Goal: Transaction & Acquisition: Purchase product/service

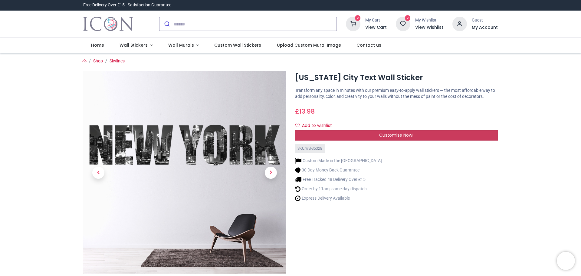
click at [380, 131] on div "Customise Now!" at bounding box center [396, 135] width 203 height 10
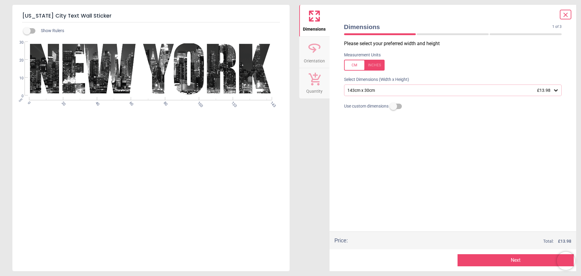
click at [557, 91] on icon at bounding box center [556, 90] width 6 height 6
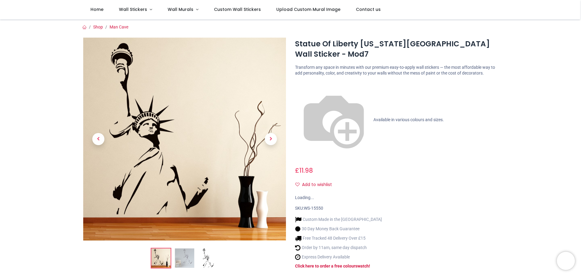
scroll to position [30, 0]
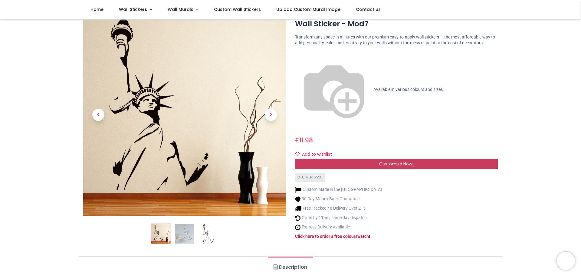
click at [408, 161] on span "Customise Now!" at bounding box center [396, 164] width 34 height 6
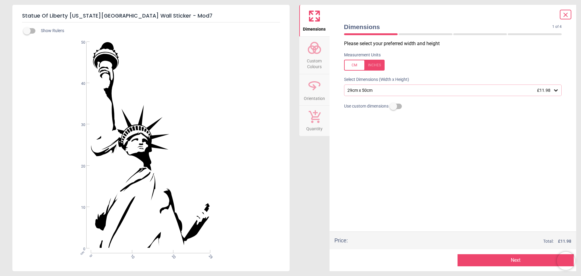
click at [496, 91] on div "29cm x 50cm £11.98" at bounding box center [450, 90] width 206 height 5
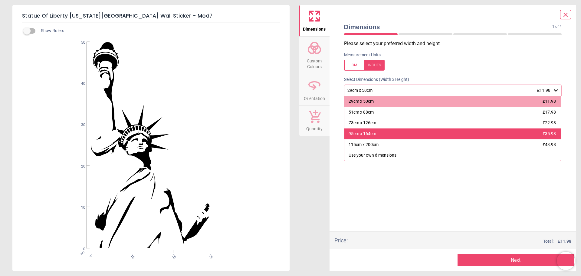
click at [476, 134] on div "95cm x 164cm £35.98" at bounding box center [452, 133] width 217 height 11
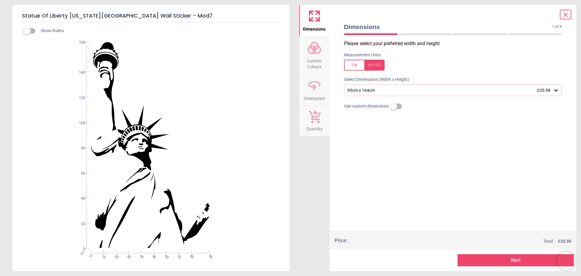
click at [514, 259] on button "Next" at bounding box center [515, 260] width 116 height 12
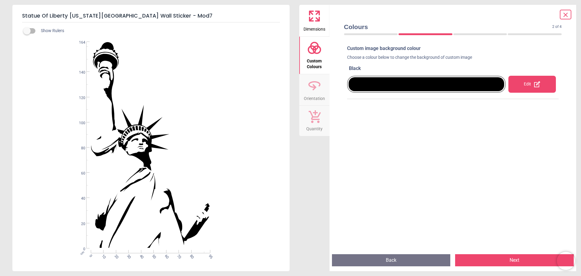
click at [467, 83] on div at bounding box center [426, 84] width 156 height 14
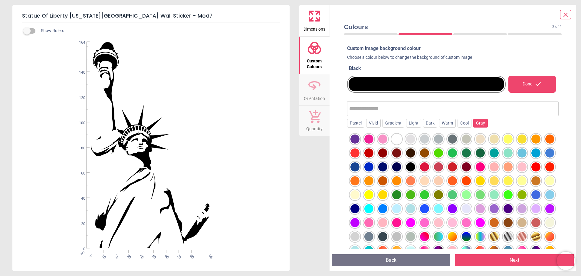
click at [479, 124] on div "Gray" at bounding box center [480, 123] width 15 height 9
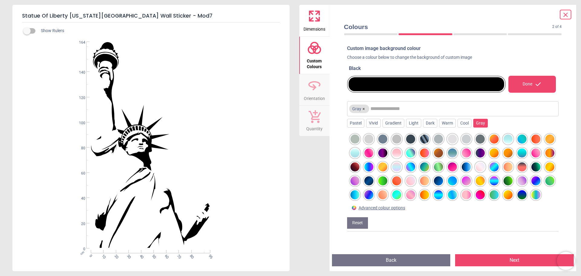
click at [426, 140] on div at bounding box center [424, 138] width 9 height 9
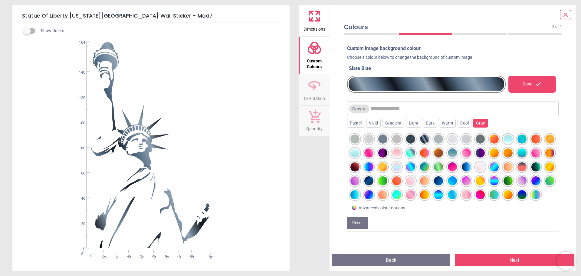
click at [414, 140] on div at bounding box center [410, 138] width 9 height 9
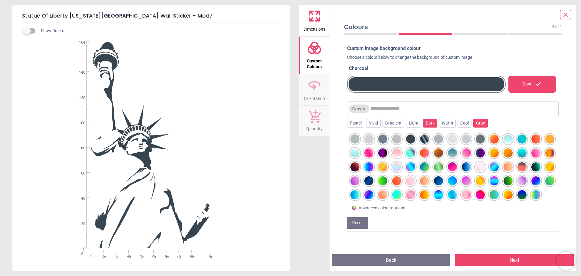
click at [424, 126] on div "Dark" at bounding box center [430, 123] width 14 height 9
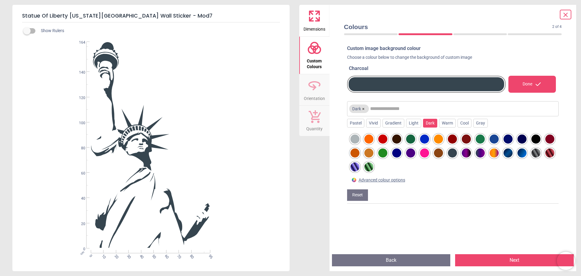
click at [531, 157] on div at bounding box center [535, 152] width 9 height 9
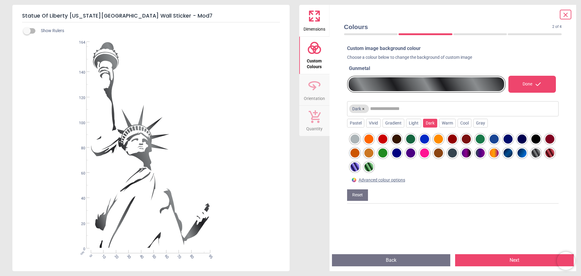
click at [356, 139] on div at bounding box center [354, 138] width 9 height 9
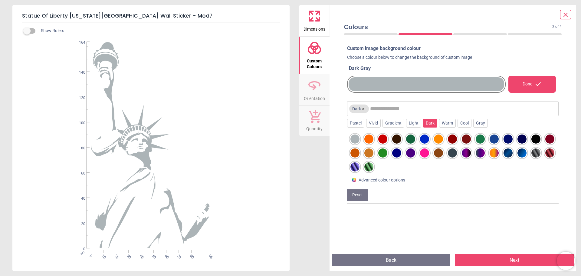
click at [378, 139] on div at bounding box center [382, 138] width 9 height 9
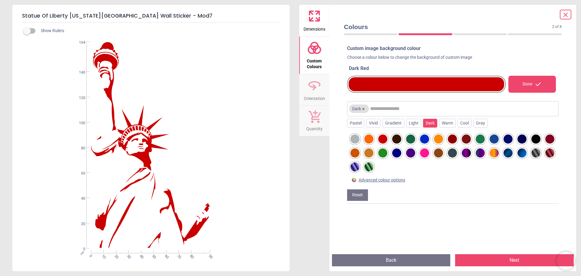
click at [373, 155] on div at bounding box center [368, 152] width 9 height 9
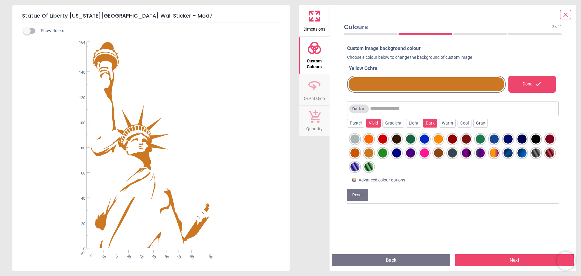
click at [377, 125] on div "Vivid" at bounding box center [373, 123] width 15 height 9
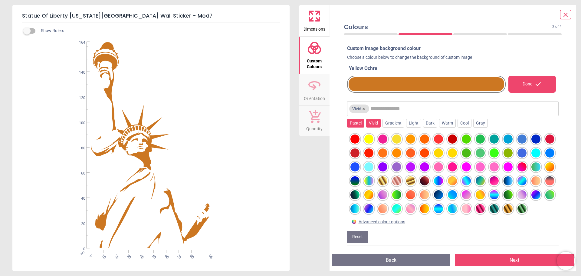
click at [361, 123] on div "Pastel" at bounding box center [355, 123] width 17 height 9
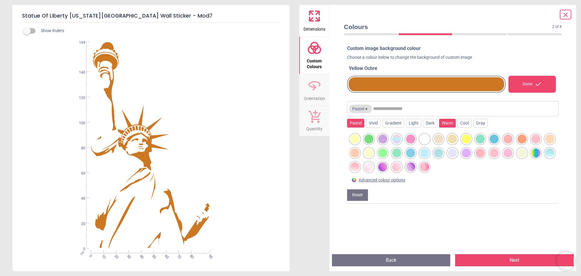
click at [447, 125] on div "Warm" at bounding box center [447, 123] width 17 height 9
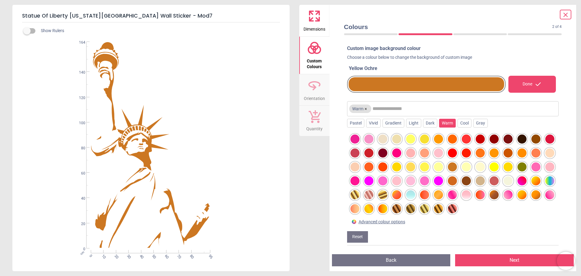
click at [533, 138] on div at bounding box center [535, 138] width 9 height 9
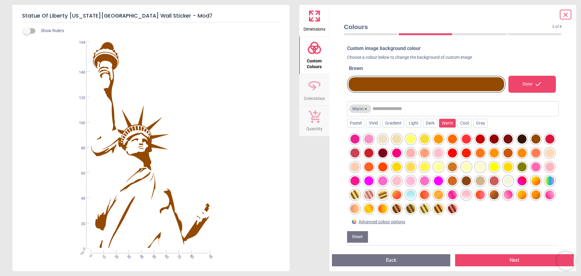
click at [506, 137] on div at bounding box center [507, 138] width 9 height 9
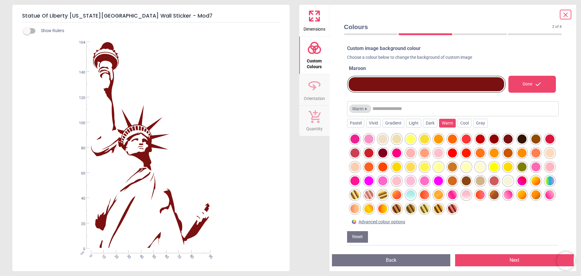
click at [512, 166] on div at bounding box center [507, 166] width 9 height 9
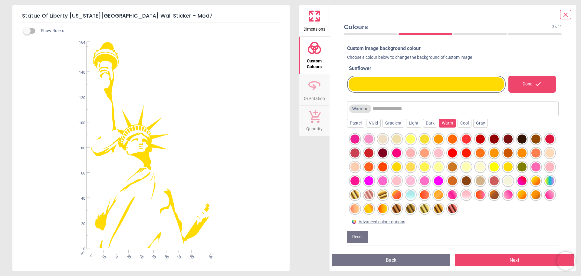
click at [526, 152] on div at bounding box center [521, 152] width 9 height 9
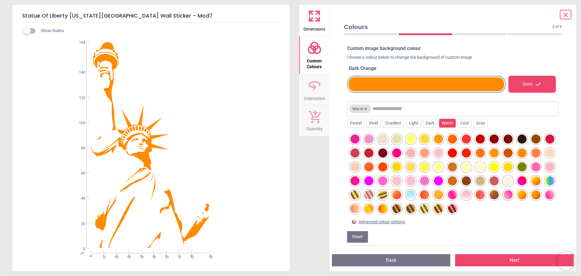
click at [485, 152] on div at bounding box center [480, 152] width 9 height 9
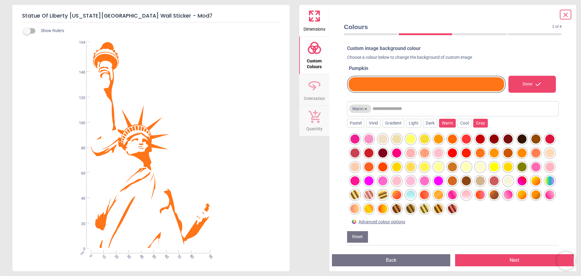
click at [475, 124] on div "Gray" at bounding box center [480, 123] width 15 height 9
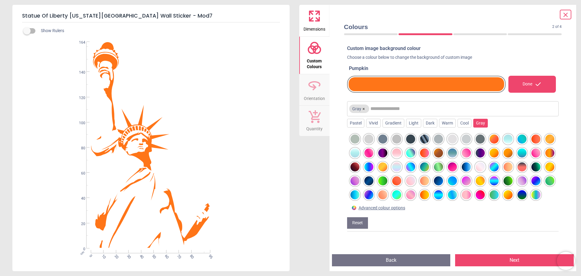
click at [409, 136] on div at bounding box center [410, 138] width 9 height 9
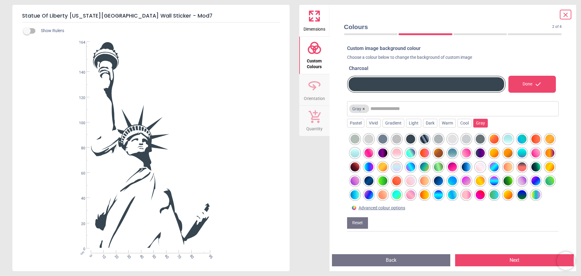
click at [465, 139] on div at bounding box center [466, 138] width 9 height 9
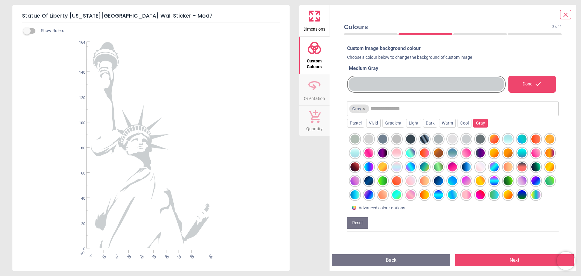
click at [437, 139] on div at bounding box center [438, 138] width 9 height 9
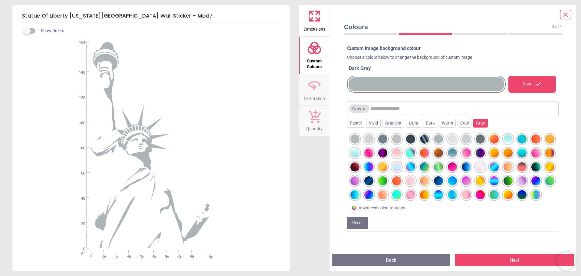
click at [386, 140] on div at bounding box center [382, 138] width 9 height 9
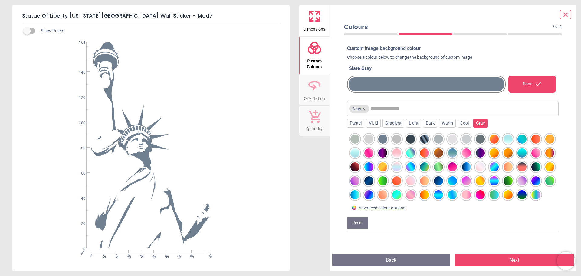
click at [355, 139] on div at bounding box center [354, 138] width 9 height 9
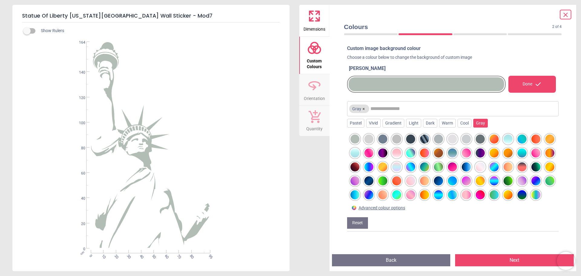
click at [372, 139] on div at bounding box center [368, 138] width 9 height 9
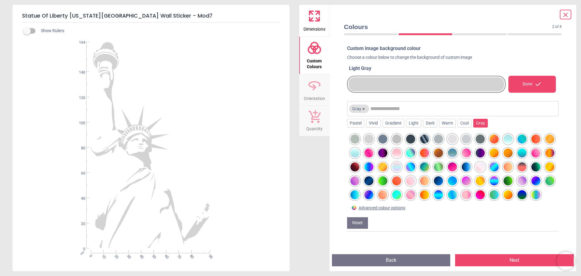
click at [476, 141] on div at bounding box center [480, 138] width 9 height 9
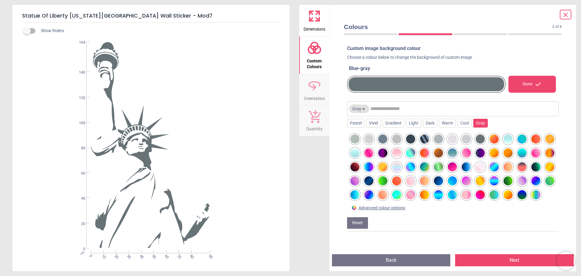
click at [466, 141] on div at bounding box center [466, 138] width 9 height 9
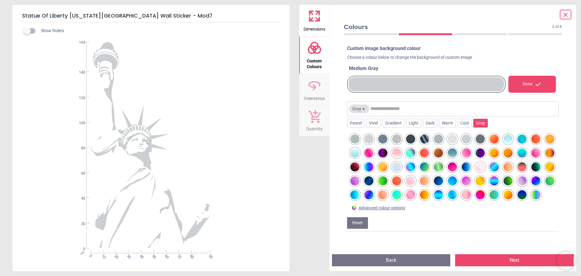
click at [412, 142] on div at bounding box center [410, 138] width 9 height 9
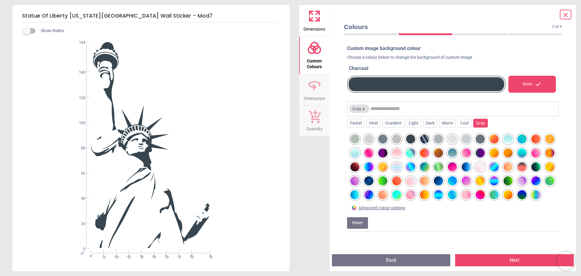
drag, startPoint x: 565, startPoint y: 16, endPoint x: 552, endPoint y: 20, distance: 14.0
click at [562, 18] on icon at bounding box center [565, 14] width 7 height 7
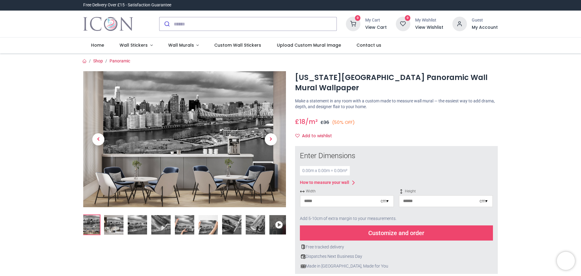
click at [119, 226] on img at bounding box center [113, 224] width 19 height 19
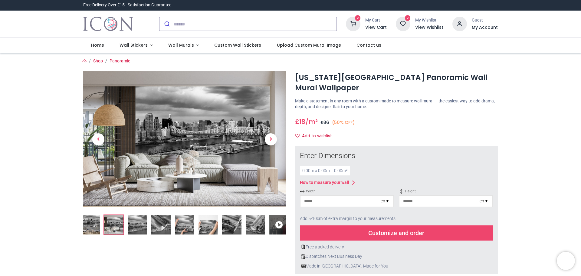
click at [132, 227] on img at bounding box center [137, 224] width 19 height 19
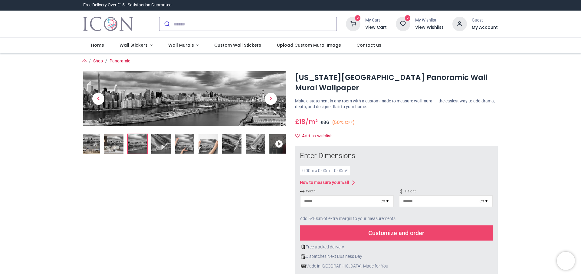
click at [384, 198] on div "cm ▾" at bounding box center [385, 201] width 8 height 6
click at [348, 207] on div "Centimeters (cm)" at bounding box center [346, 212] width 93 height 10
click at [316, 195] on input "number" at bounding box center [340, 200] width 80 height 11
type input "***"
click at [428, 195] on input "number" at bounding box center [439, 200] width 80 height 11
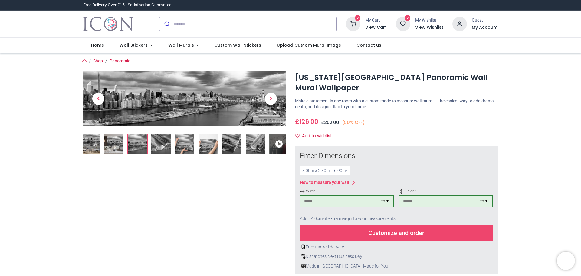
type input "***"
click at [316, 195] on input "***" at bounding box center [340, 200] width 80 height 11
click at [301, 195] on input "***" at bounding box center [340, 200] width 80 height 11
type input "***"
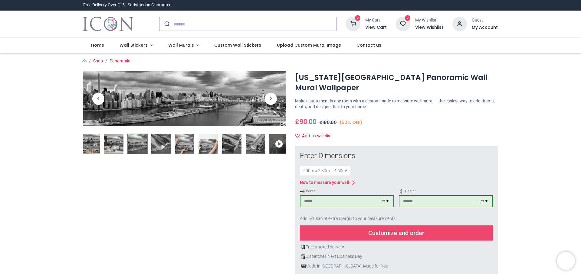
drag, startPoint x: 418, startPoint y: 191, endPoint x: 388, endPoint y: 194, distance: 29.8
click at [388, 194] on div "Width *** cm ▾ Height *** cm ▾" at bounding box center [396, 199] width 193 height 23
type input "***"
click at [263, 146] on img at bounding box center [255, 143] width 19 height 19
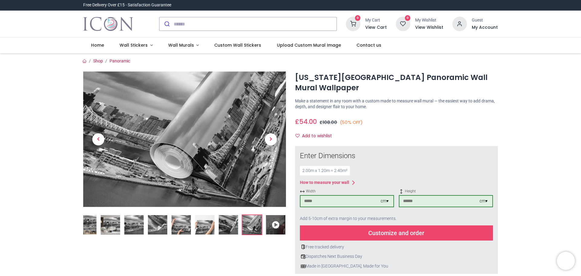
click at [230, 222] on img at bounding box center [228, 224] width 19 height 19
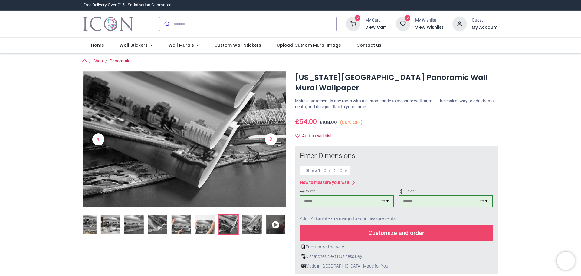
click at [207, 226] on img at bounding box center [204, 224] width 19 height 19
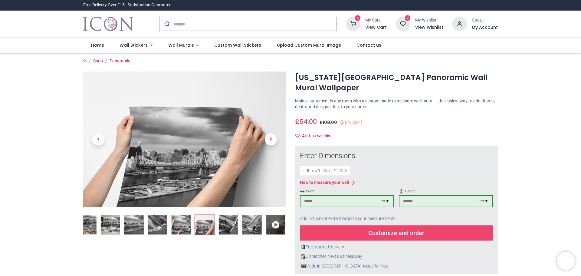
click at [185, 227] on img at bounding box center [181, 224] width 19 height 19
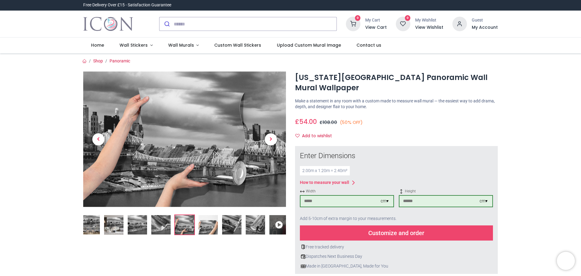
click at [168, 227] on img at bounding box center [160, 224] width 19 height 19
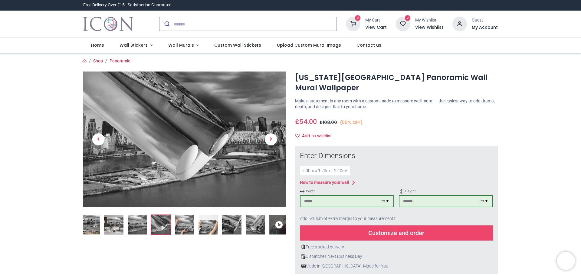
click at [137, 226] on img at bounding box center [137, 224] width 19 height 19
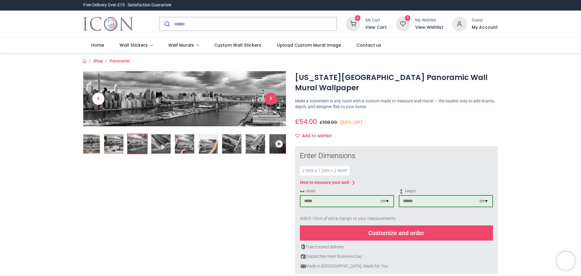
click at [270, 100] on span "Next" at bounding box center [271, 99] width 12 height 12
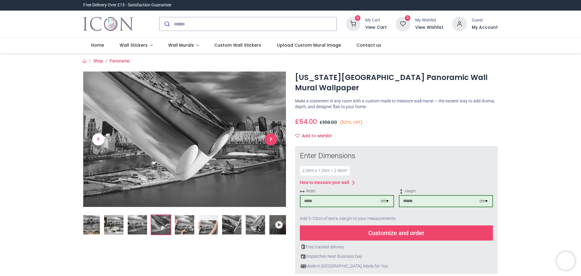
click at [270, 100] on link at bounding box center [271, 138] width 30 height 95
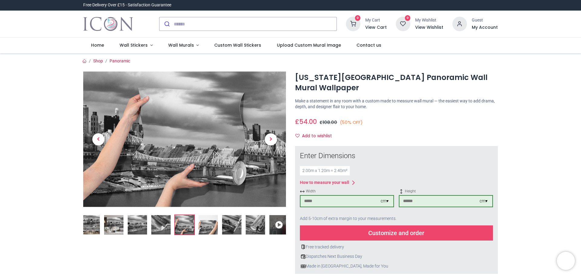
click at [276, 135] on link at bounding box center [271, 138] width 30 height 95
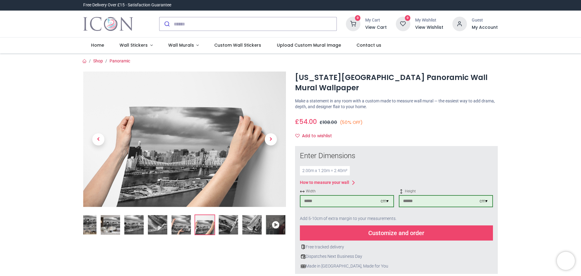
click at [276, 135] on link at bounding box center [271, 138] width 30 height 95
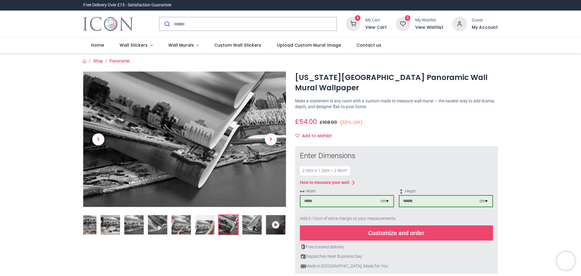
click at [276, 135] on link at bounding box center [271, 138] width 30 height 95
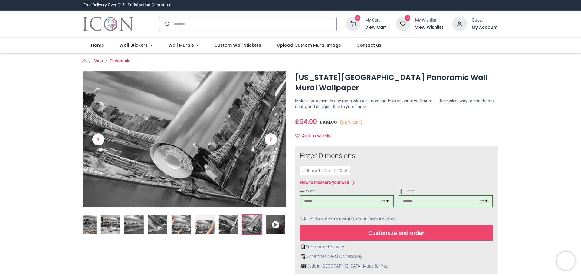
click at [276, 135] on link at bounding box center [271, 138] width 30 height 95
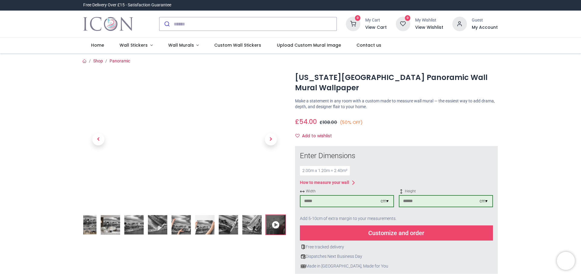
click at [276, 135] on link at bounding box center [271, 138] width 30 height 95
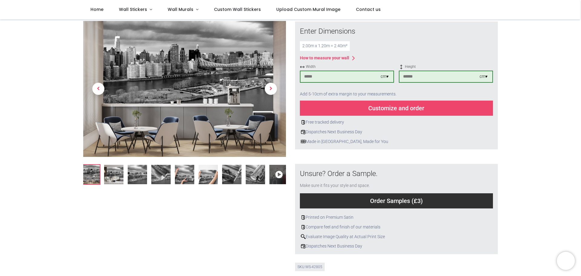
scroll to position [121, 0]
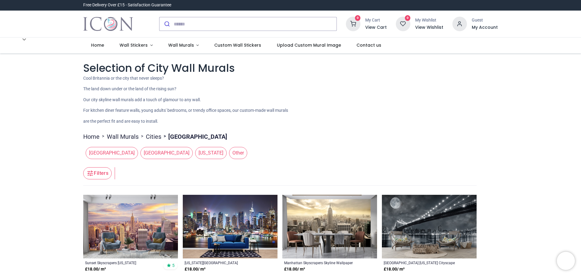
click at [195, 152] on span "New York" at bounding box center [210, 153] width 31 height 12
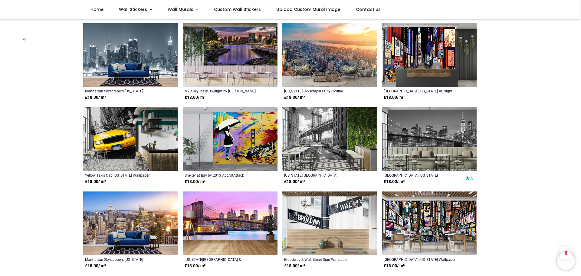
scroll to position [393, 0]
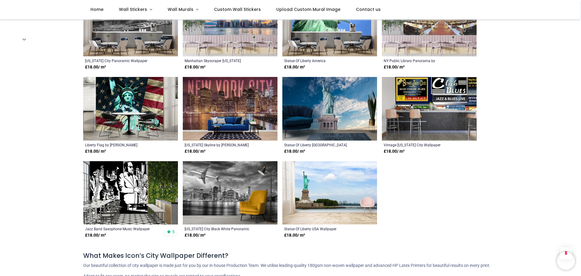
scroll to position [756, 0]
click at [87, 197] on img at bounding box center [130, 193] width 95 height 64
click at [140, 185] on img at bounding box center [130, 193] width 95 height 64
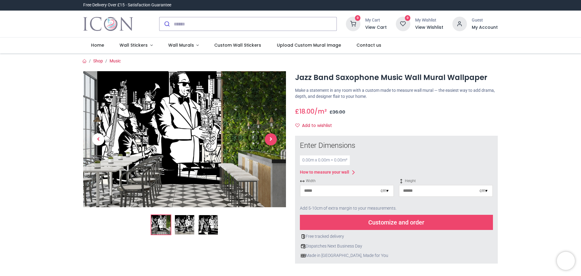
click at [273, 135] on span "Next" at bounding box center [271, 139] width 12 height 12
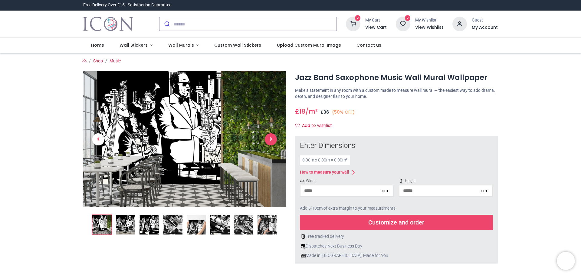
click at [273, 135] on span "Next" at bounding box center [271, 139] width 12 height 12
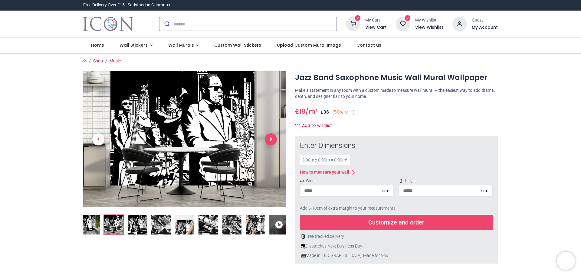
click at [273, 135] on span "Next" at bounding box center [271, 139] width 12 height 12
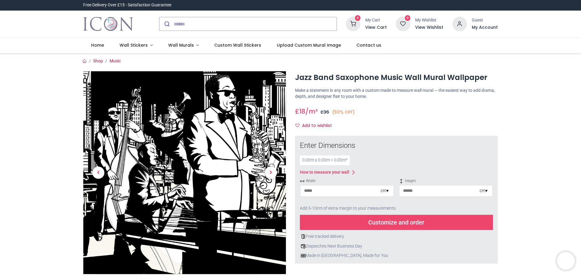
click at [339, 190] on input "number" at bounding box center [340, 190] width 80 height 11
click at [325, 190] on input "number" at bounding box center [340, 190] width 80 height 11
type input "***"
click at [431, 191] on input "number" at bounding box center [439, 190] width 80 height 11
type input "*"
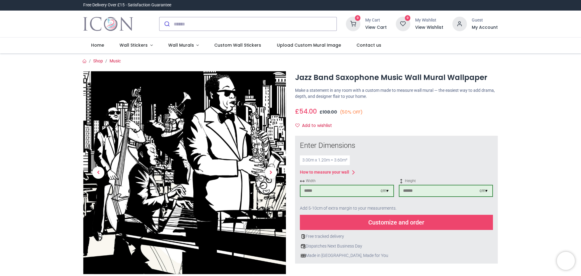
type input "***"
